Goal: Information Seeking & Learning: Understand process/instructions

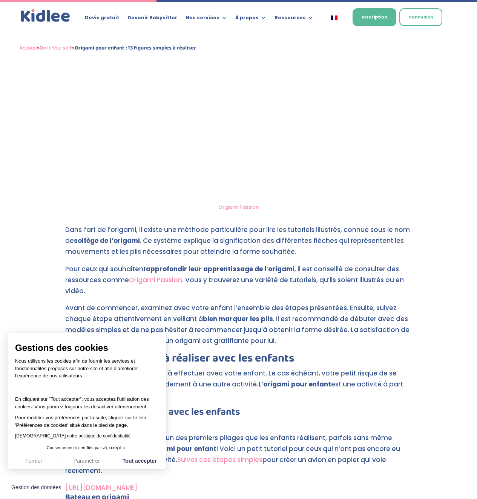
scroll to position [1132, 0]
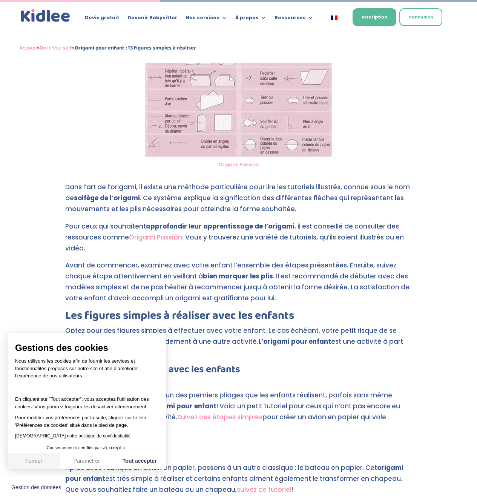
click at [27, 459] on button "Fermer" at bounding box center [34, 461] width 53 height 16
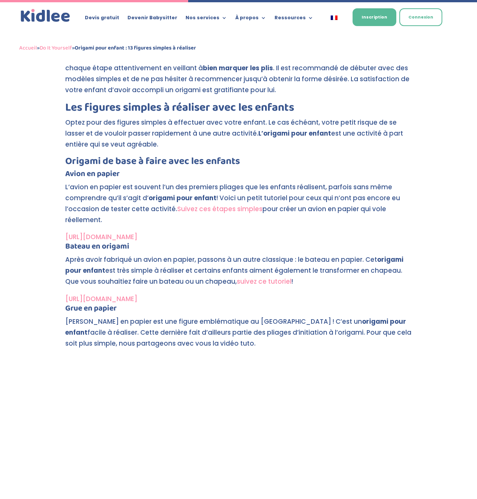
scroll to position [1321, 0]
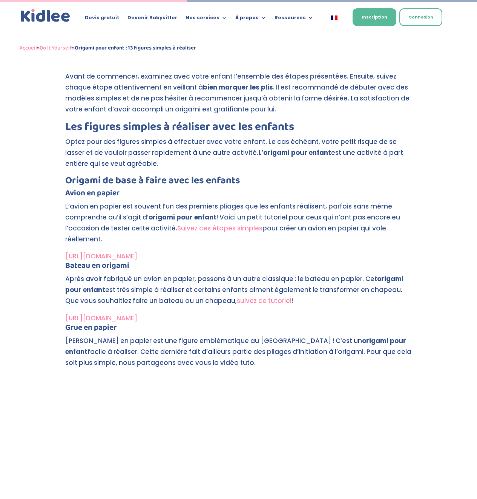
click at [271, 300] on link "suivez ce tutoriel" at bounding box center [264, 300] width 55 height 9
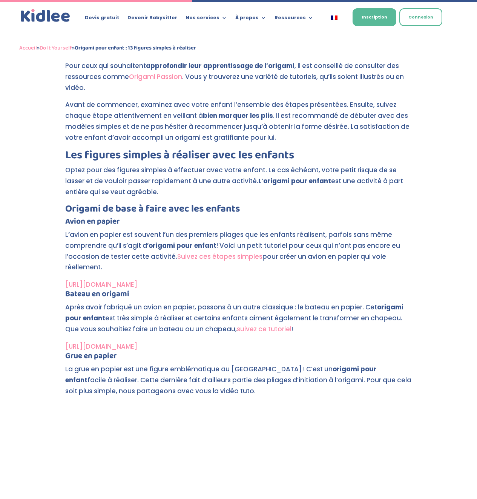
scroll to position [1374, 0]
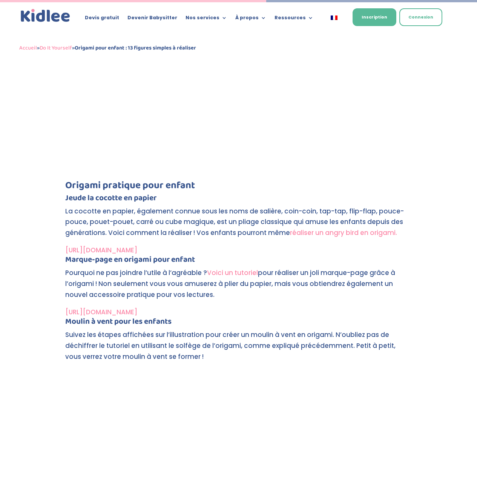
scroll to position [1681, 0]
